Goal: Task Accomplishment & Management: Manage account settings

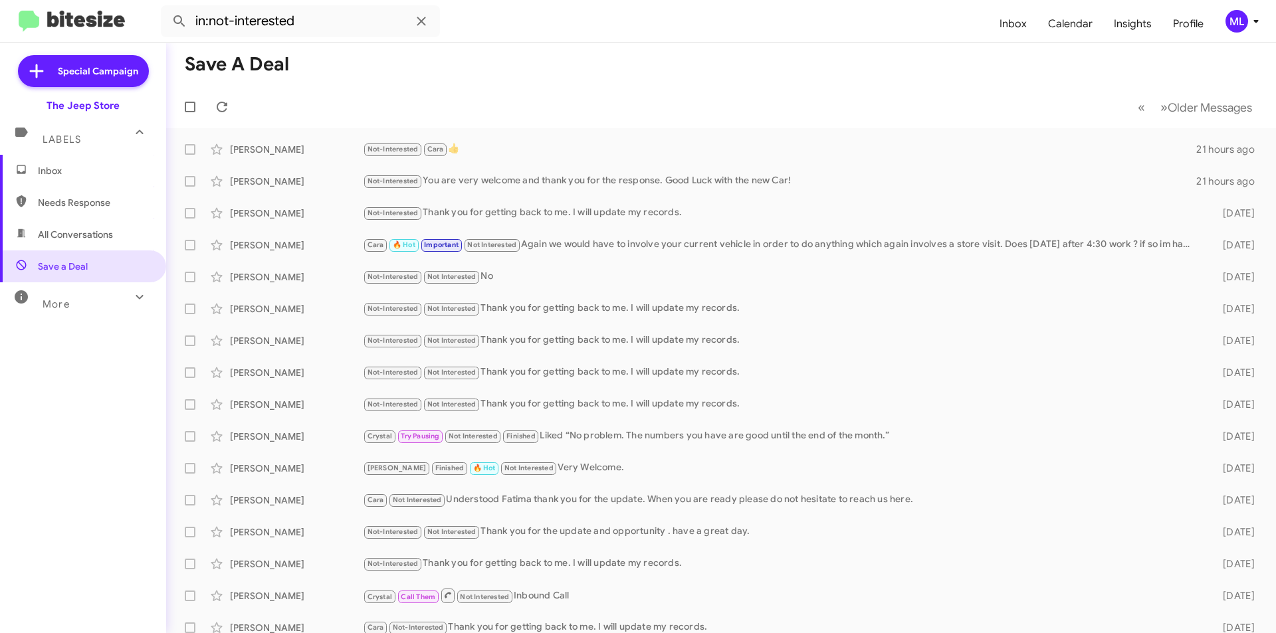
click at [55, 177] on span "Inbox" at bounding box center [94, 170] width 113 height 13
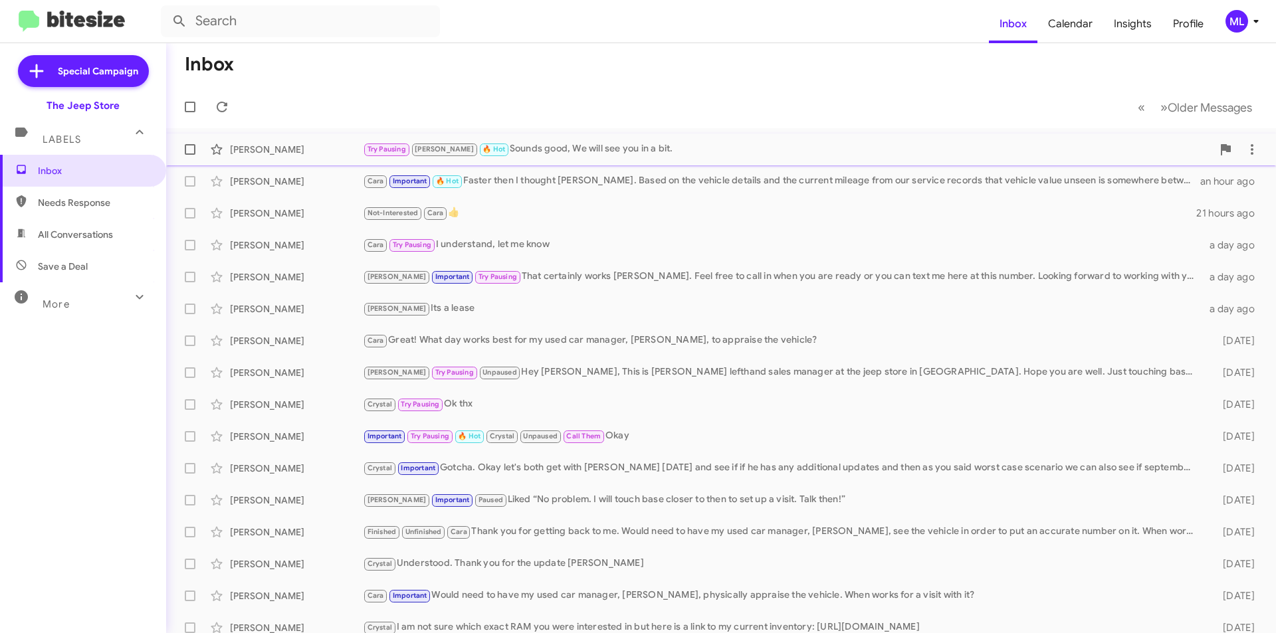
click at [532, 142] on div "Try Pausing [PERSON_NAME] 🔥 Hot Sounds good, We will see you in a bit." at bounding box center [787, 149] width 849 height 15
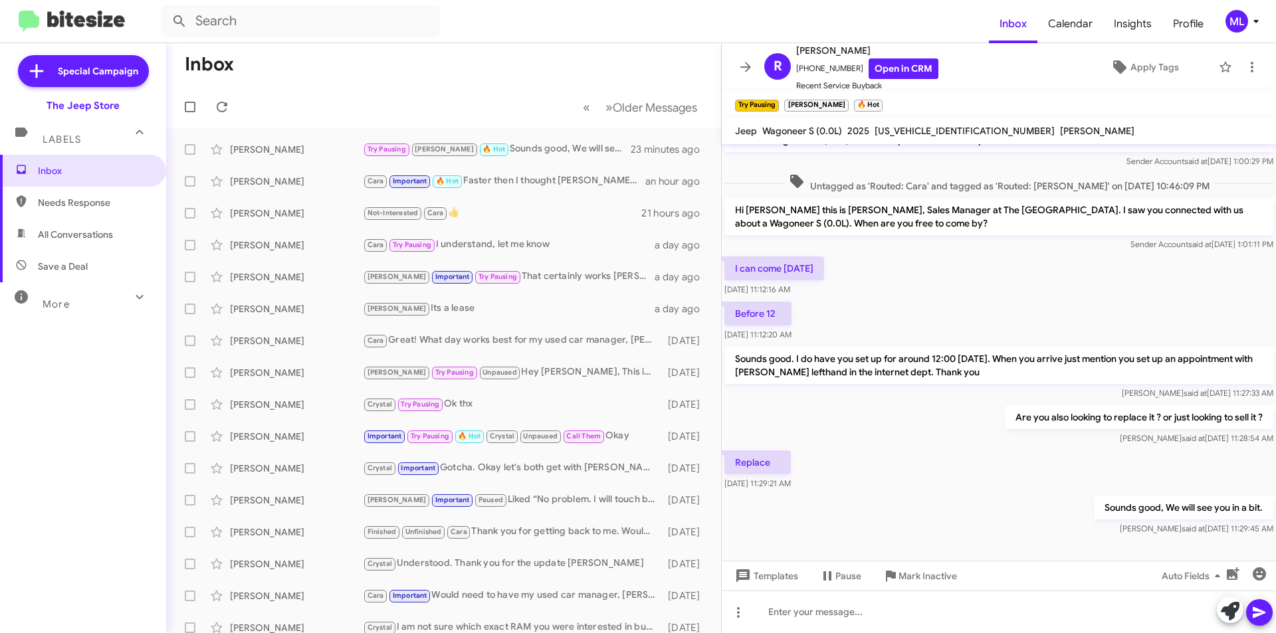
scroll to position [363, 0]
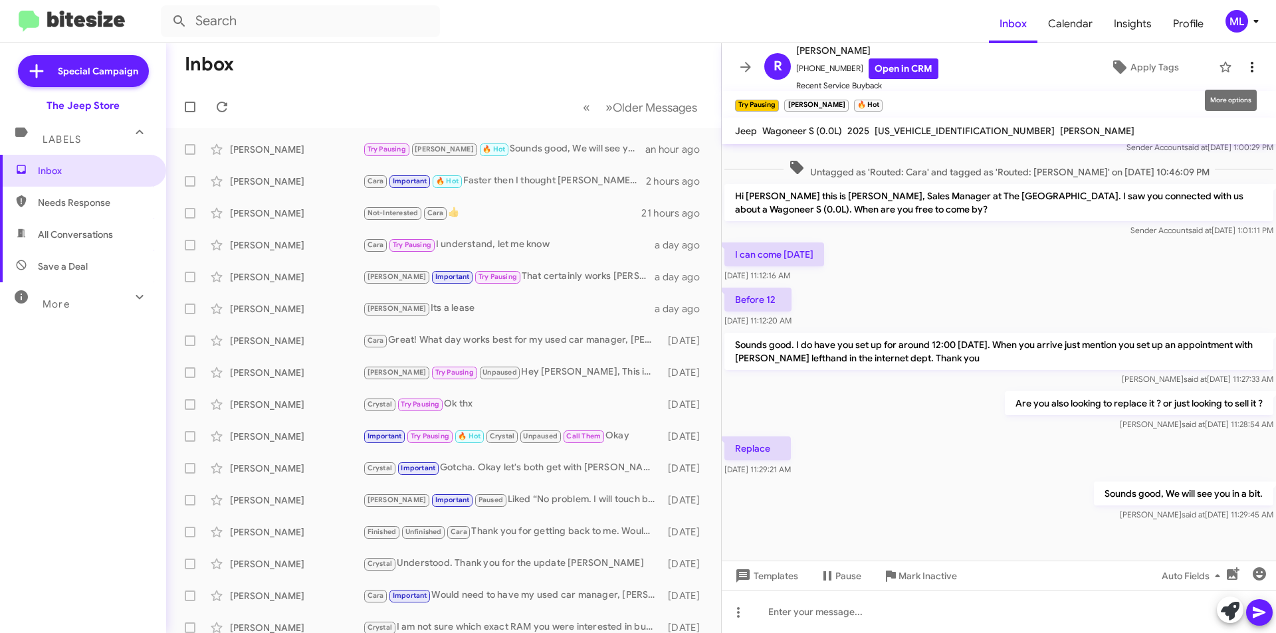
click at [1244, 71] on icon at bounding box center [1252, 67] width 16 height 16
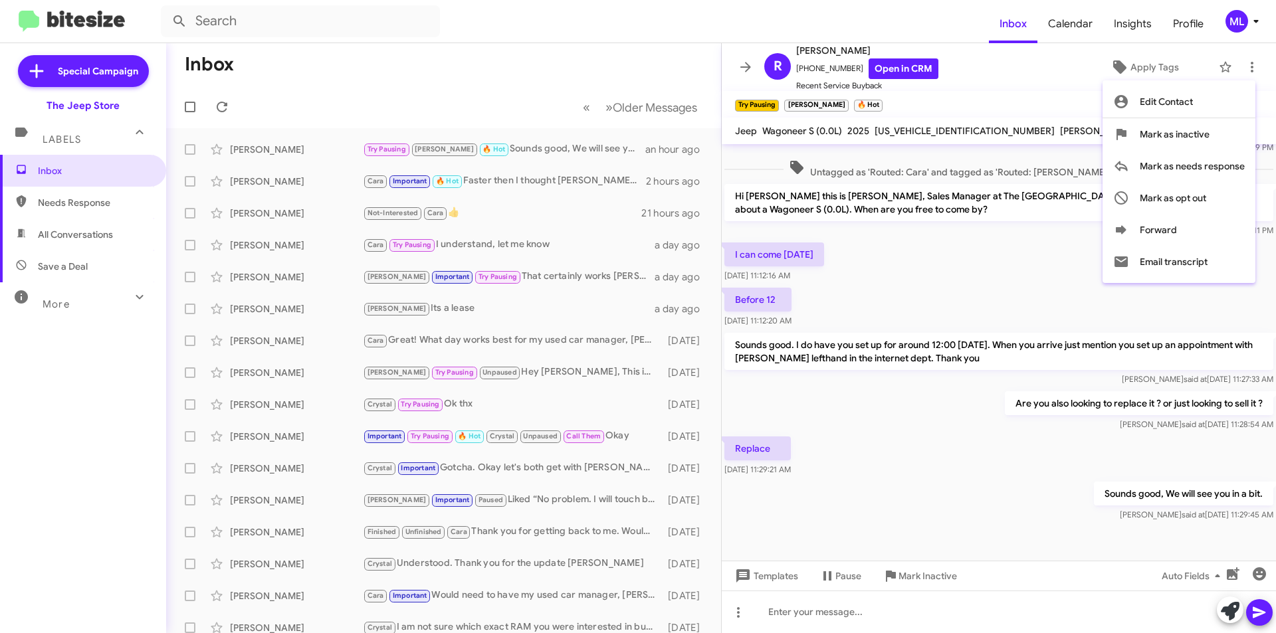
click at [1056, 120] on div at bounding box center [638, 316] width 1276 height 633
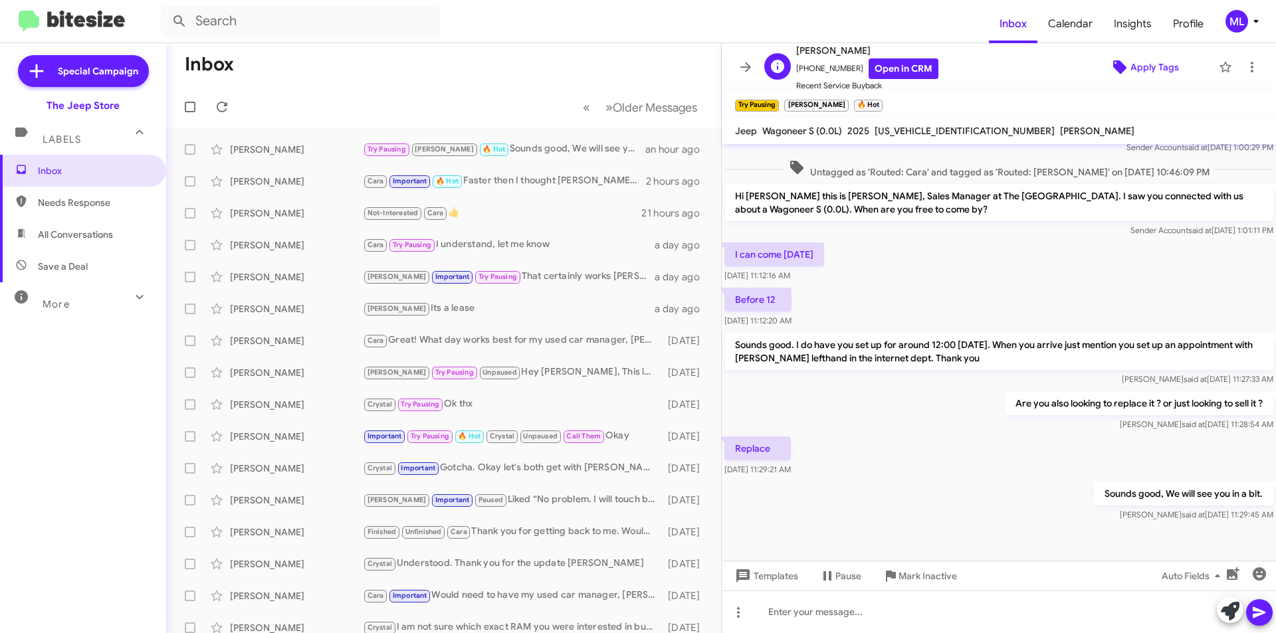
click at [1163, 62] on span "Apply Tags" at bounding box center [1155, 67] width 49 height 24
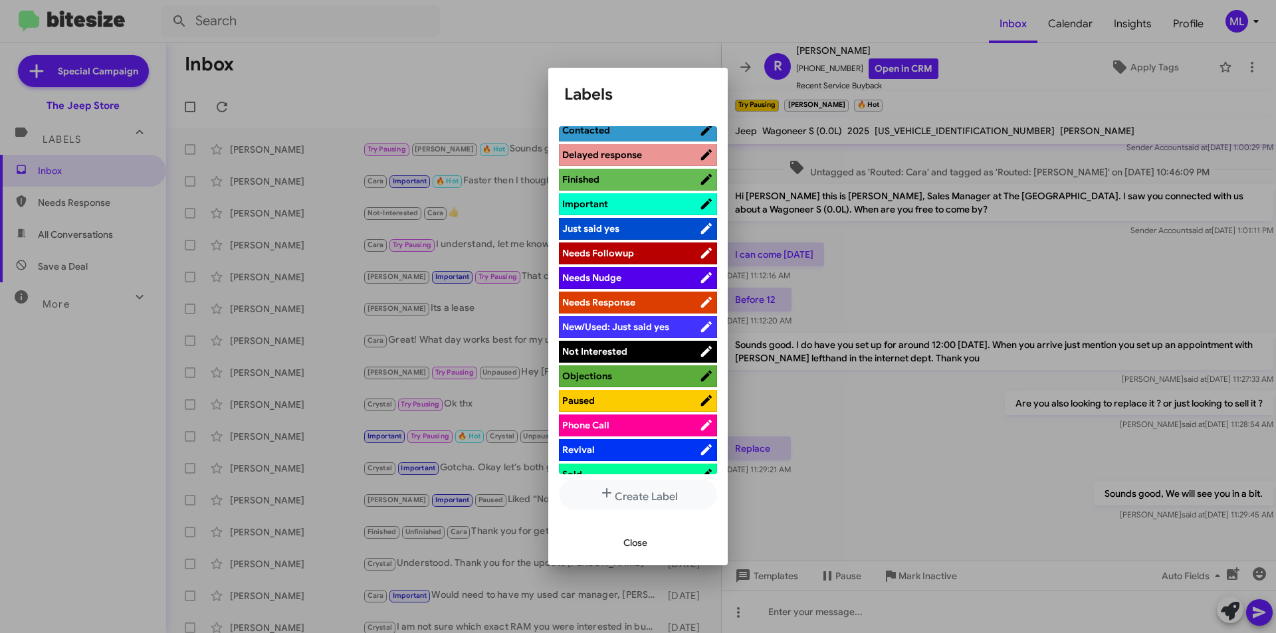
scroll to position [332, 0]
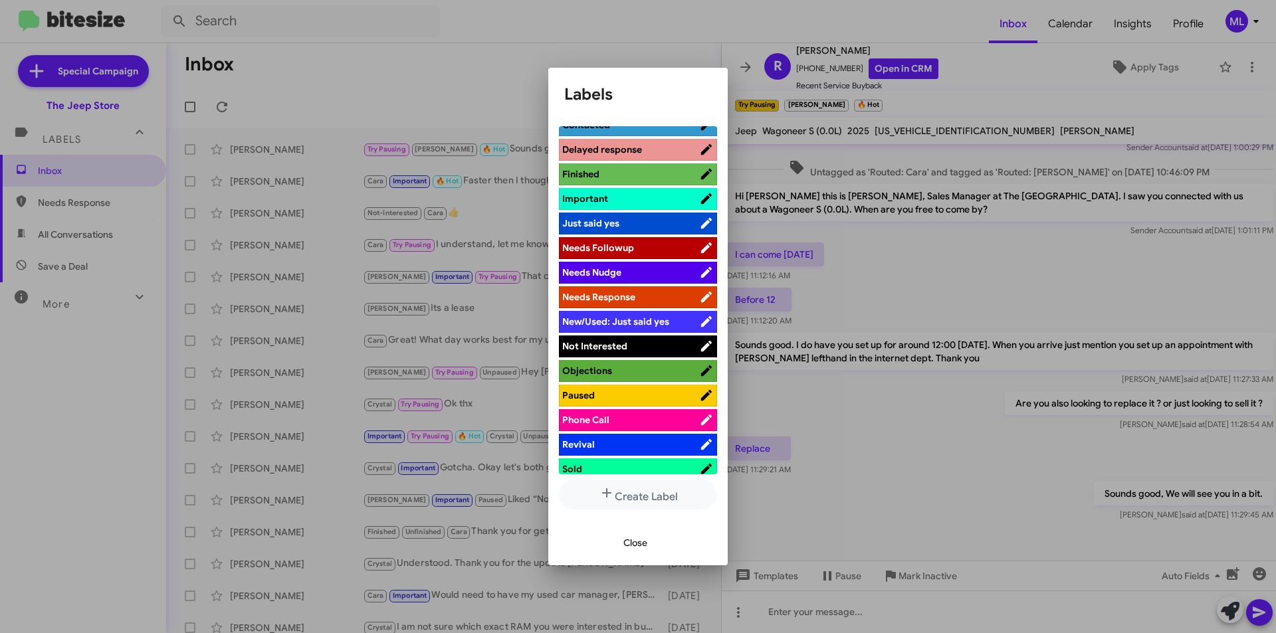
click at [663, 350] on span "Not Interested" at bounding box center [630, 346] width 137 height 13
click at [637, 539] on span "Close" at bounding box center [635, 543] width 24 height 24
